Goal: Task Accomplishment & Management: Manage account settings

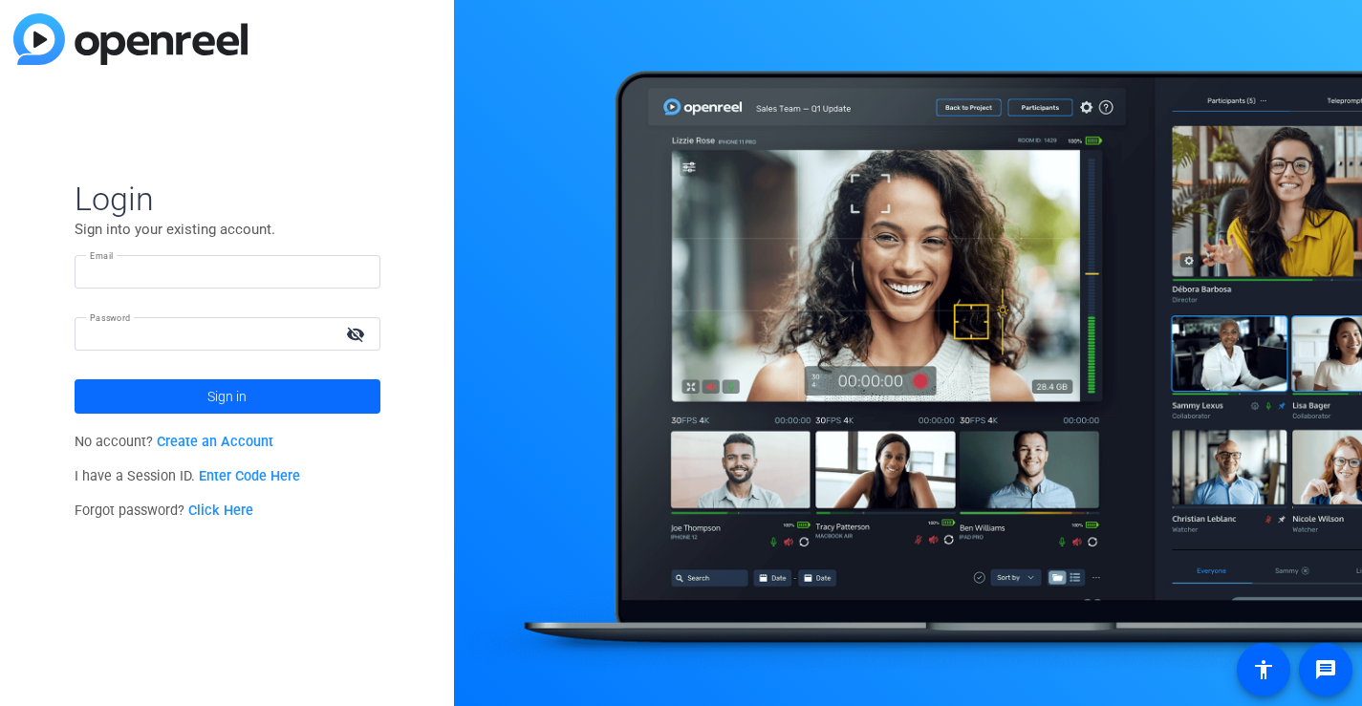
type input "[PERSON_NAME][EMAIL_ADDRESS][PERSON_NAME][DOMAIN_NAME]"
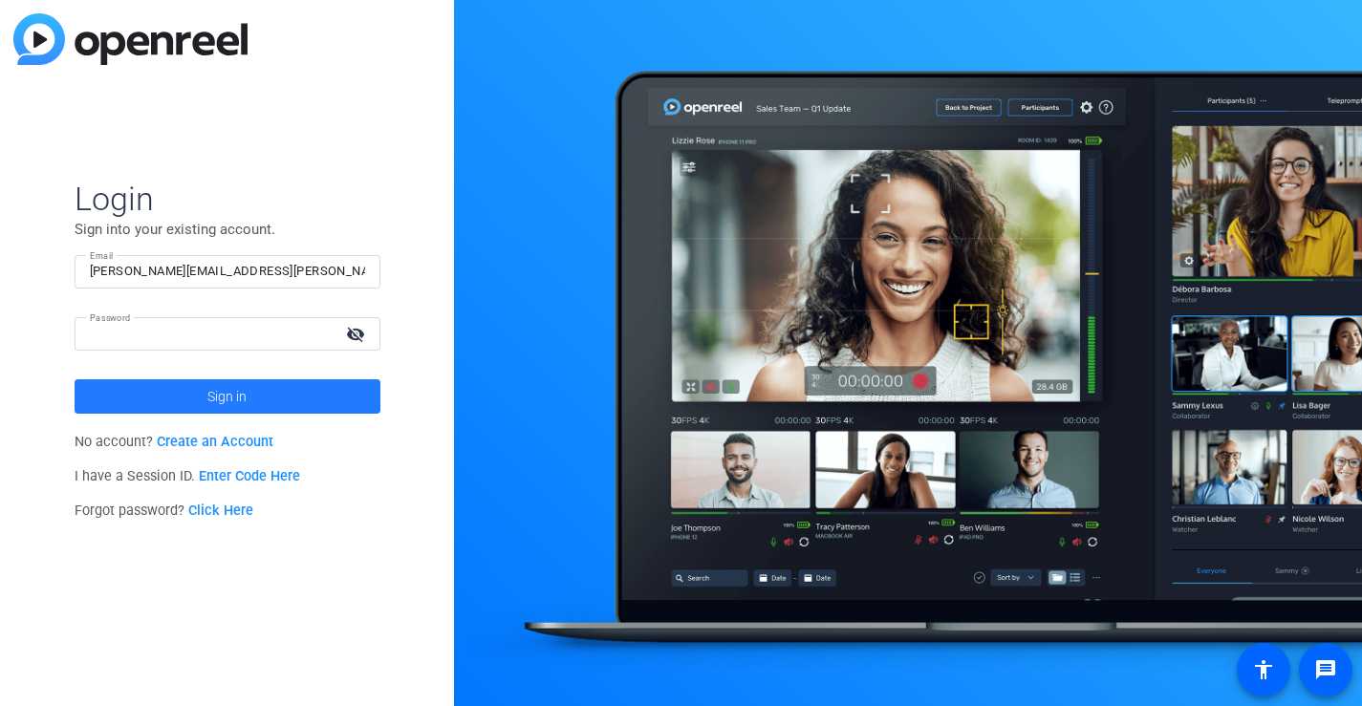
click at [242, 400] on span "Sign in" at bounding box center [226, 397] width 39 height 48
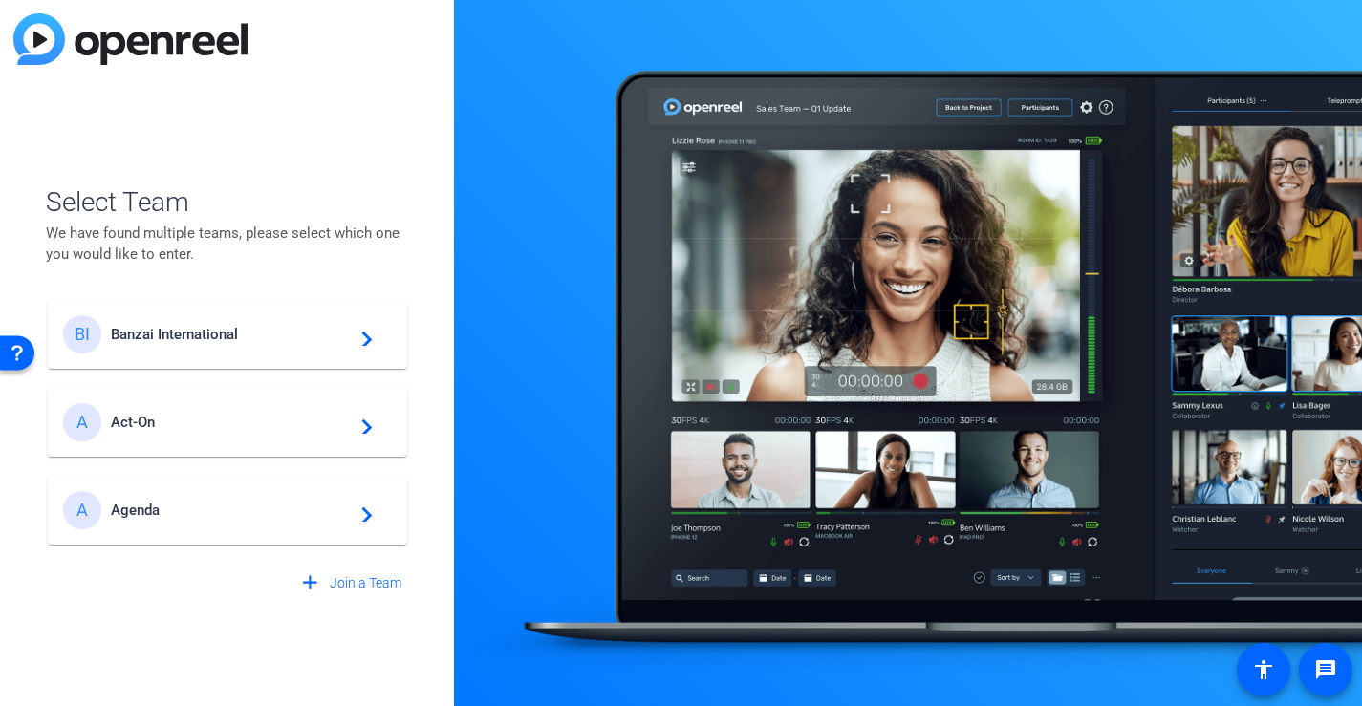
click at [201, 344] on div "BI Banzai International navigate_next" at bounding box center [227, 334] width 329 height 38
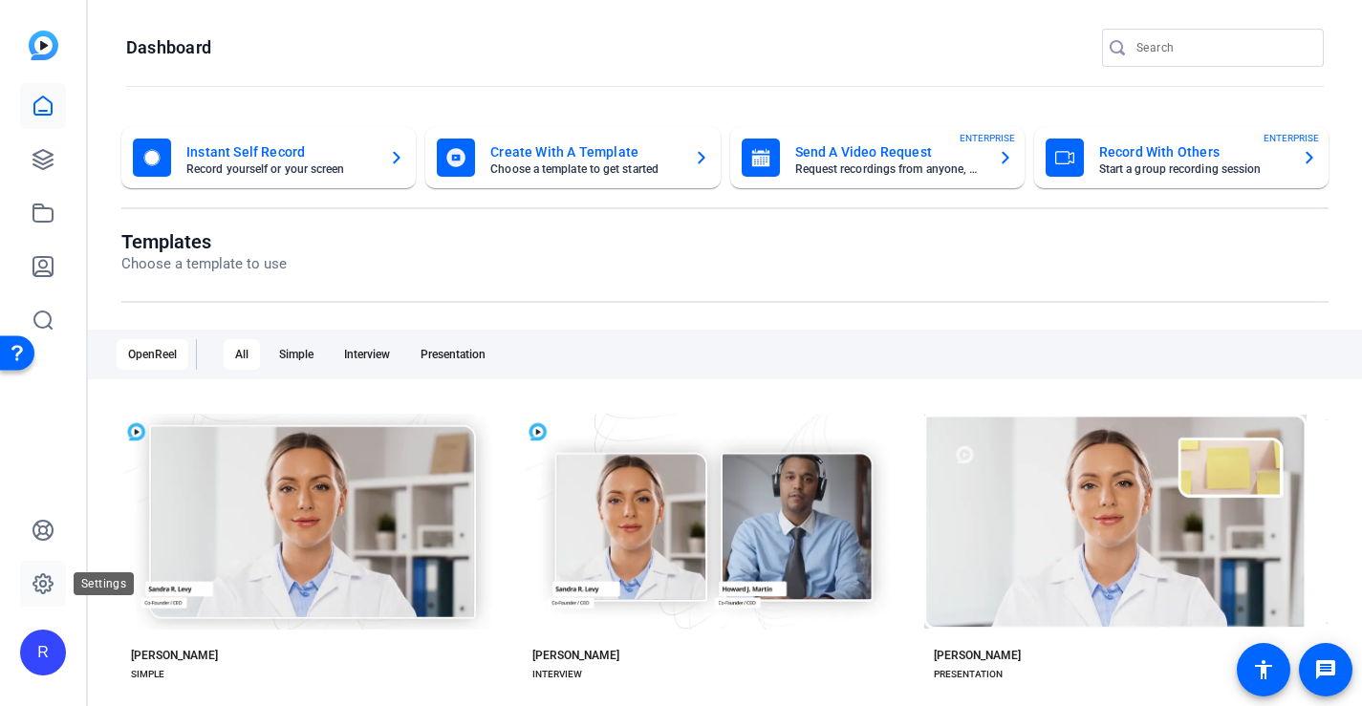
click at [38, 589] on icon at bounding box center [43, 584] width 23 height 23
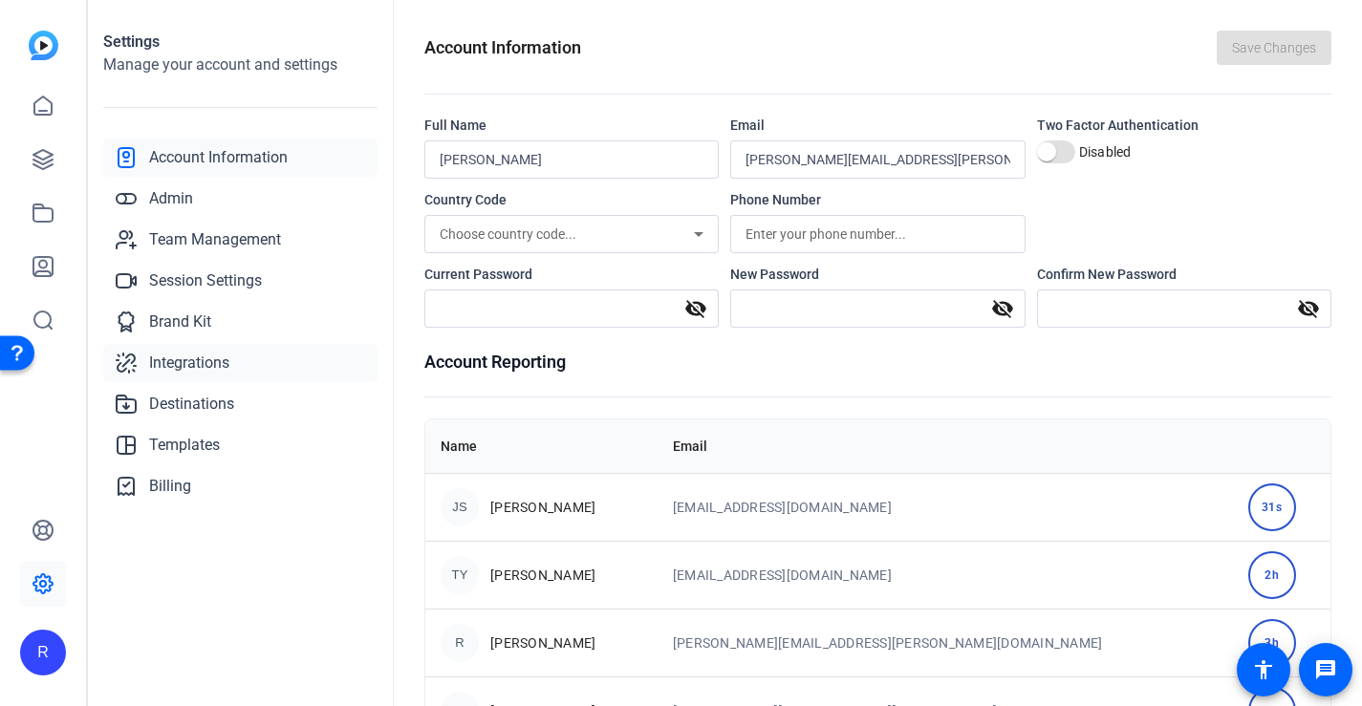
click at [209, 363] on span "Integrations" at bounding box center [189, 363] width 80 height 23
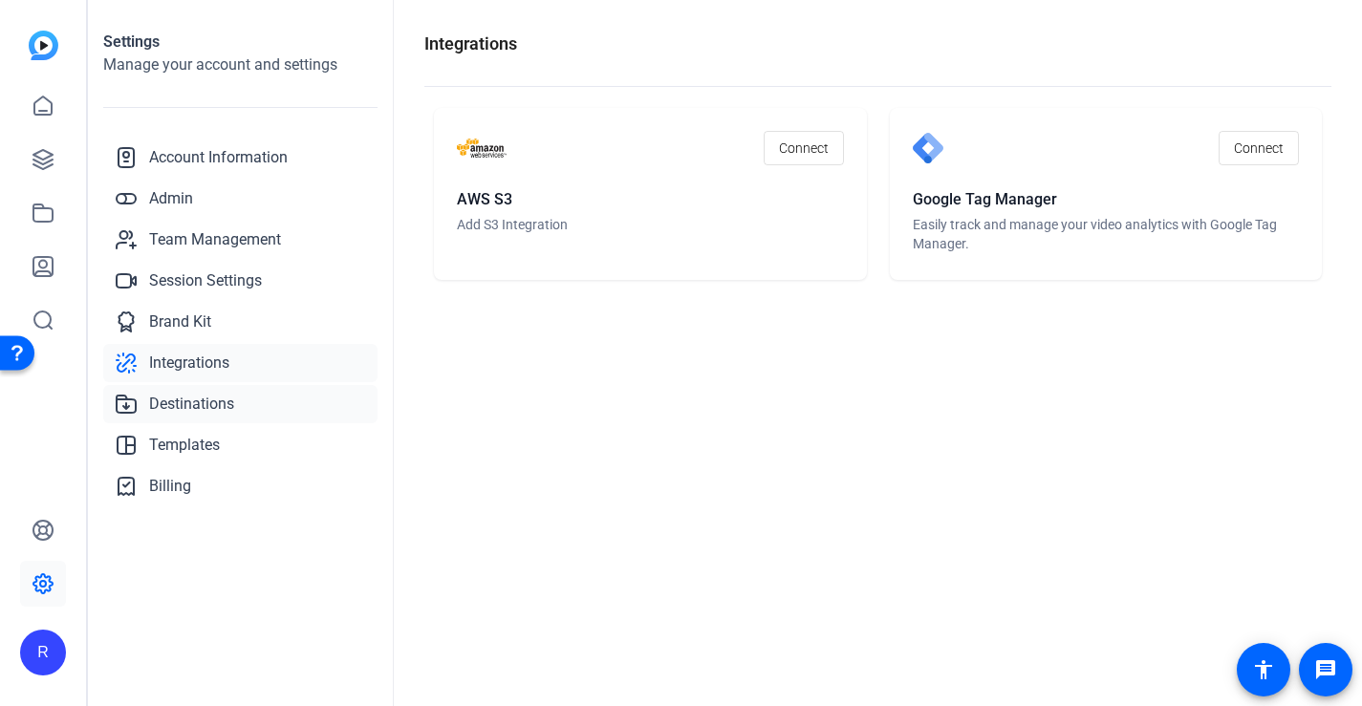
click at [224, 404] on span "Destinations" at bounding box center [191, 404] width 85 height 23
